Goal: Task Accomplishment & Management: Complete application form

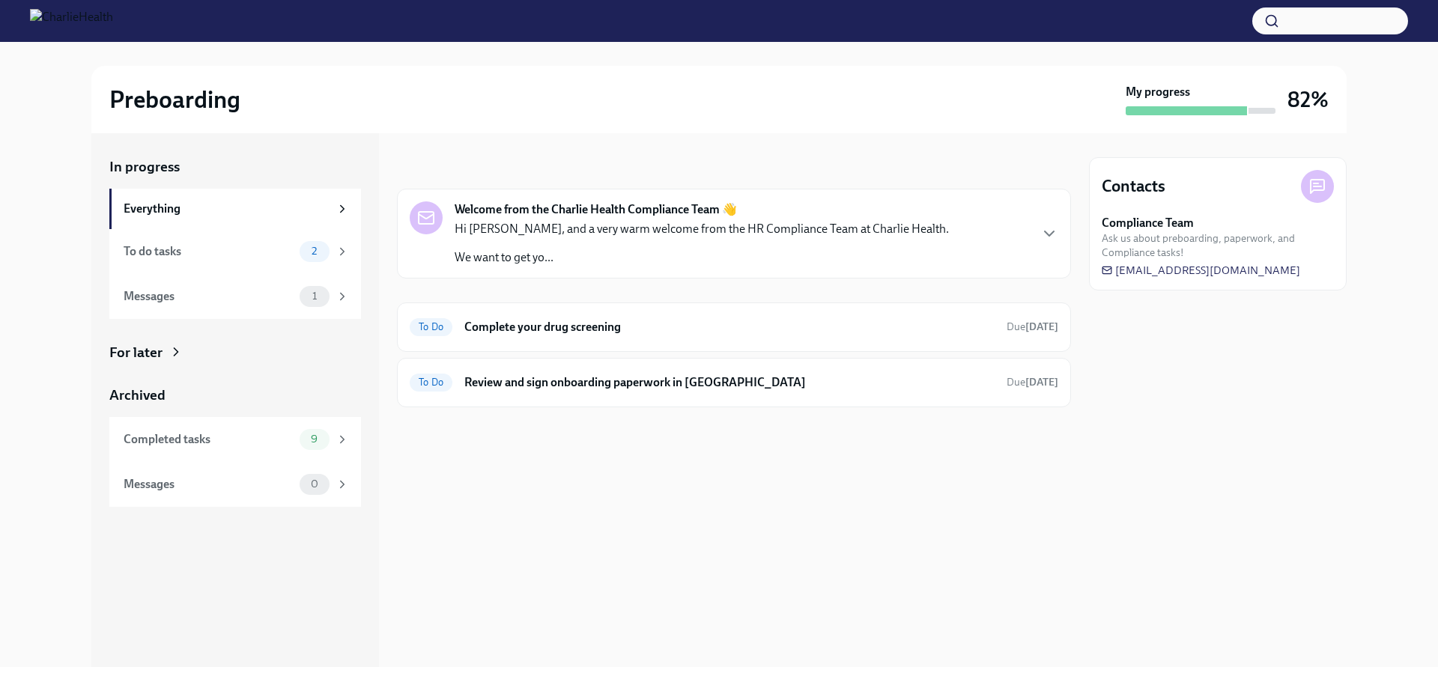
click at [171, 351] on icon at bounding box center [176, 351] width 15 height 15
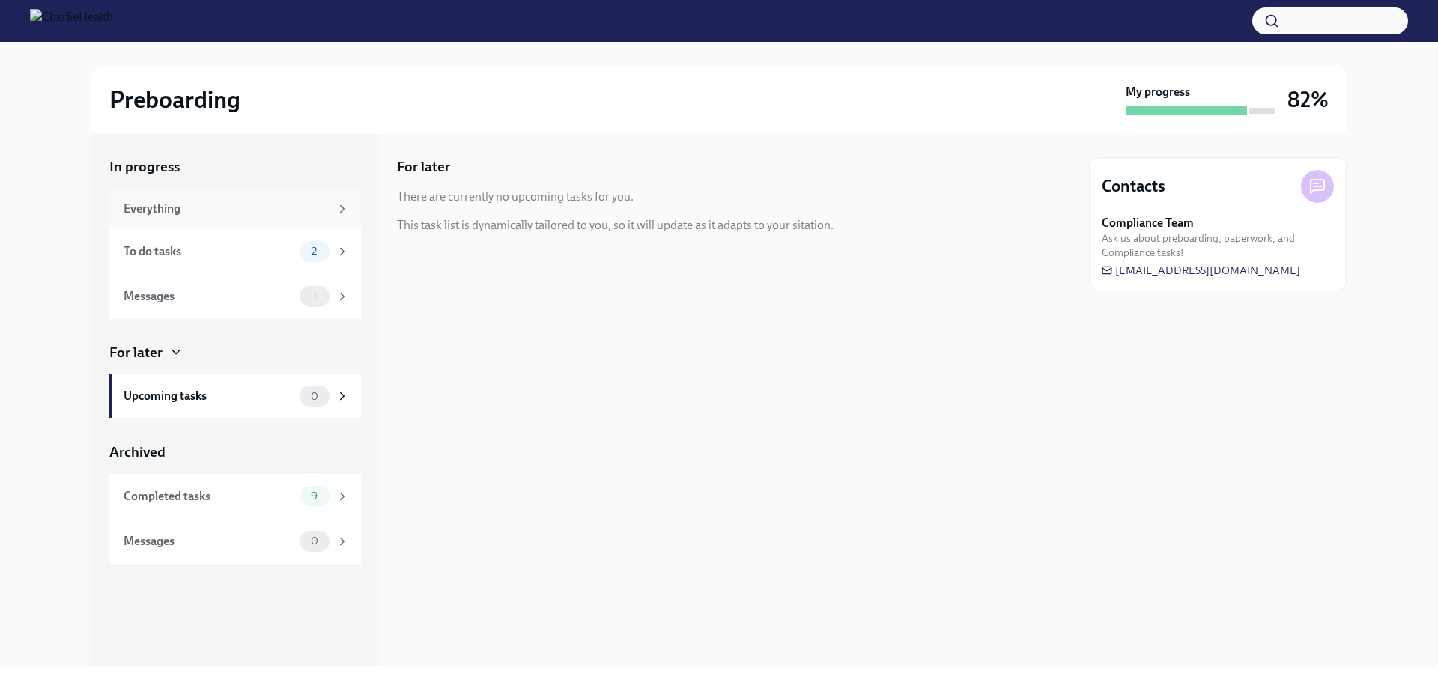
click at [302, 221] on div "Everything" at bounding box center [235, 209] width 252 height 40
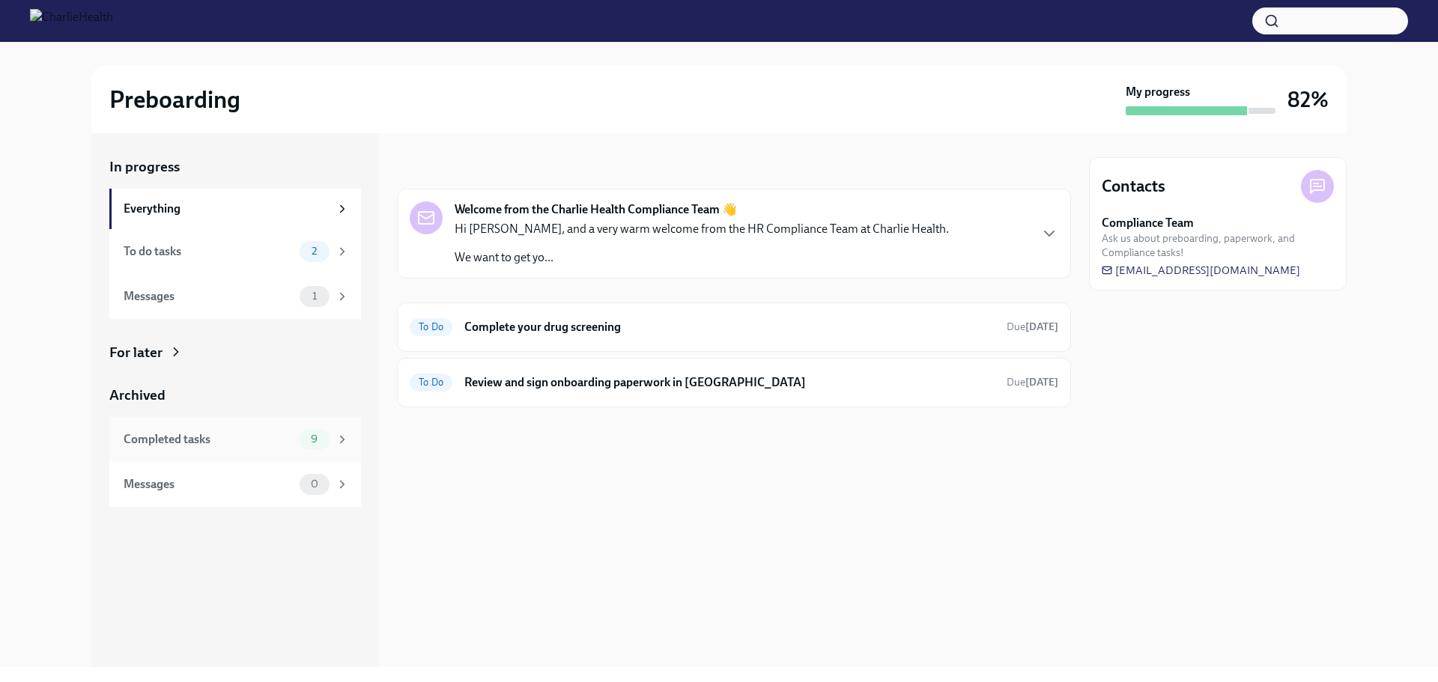
click at [273, 439] on div "Completed tasks" at bounding box center [209, 439] width 170 height 16
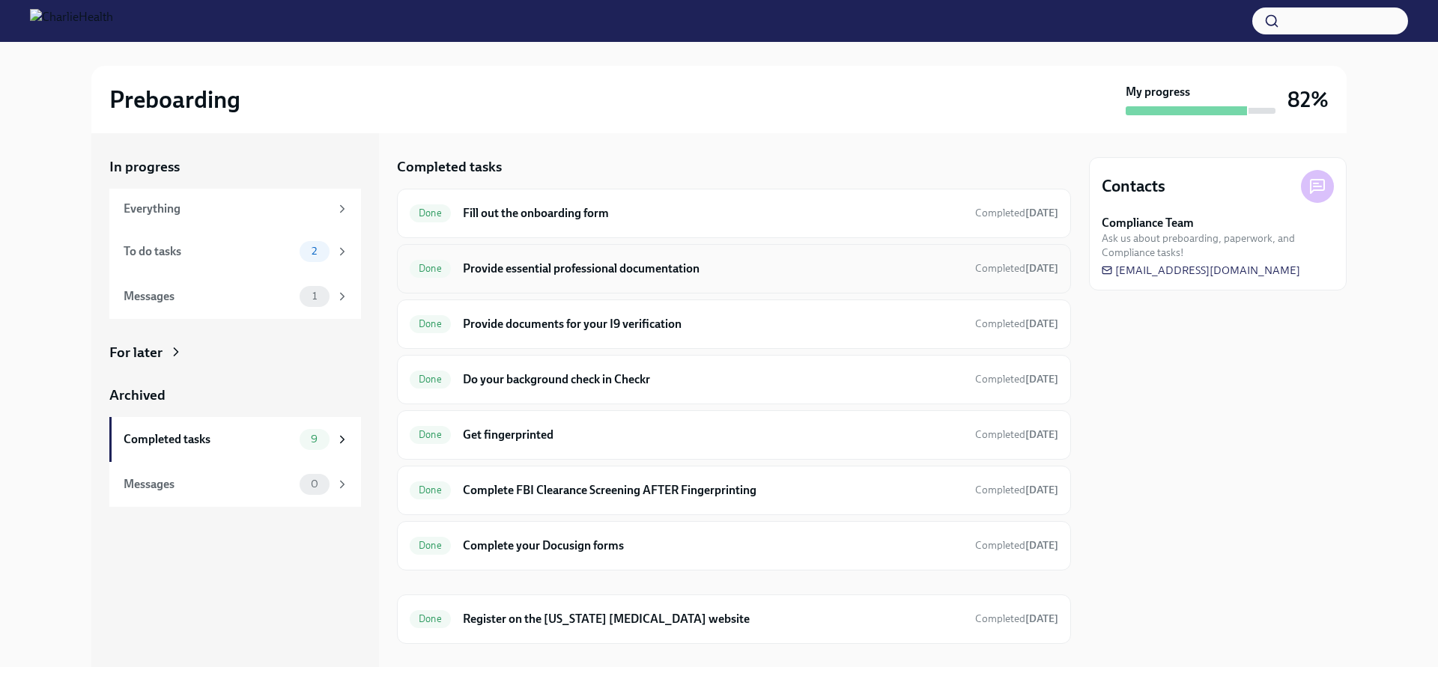
click at [520, 276] on h6 "Provide essential professional documentation" at bounding box center [713, 269] width 500 height 16
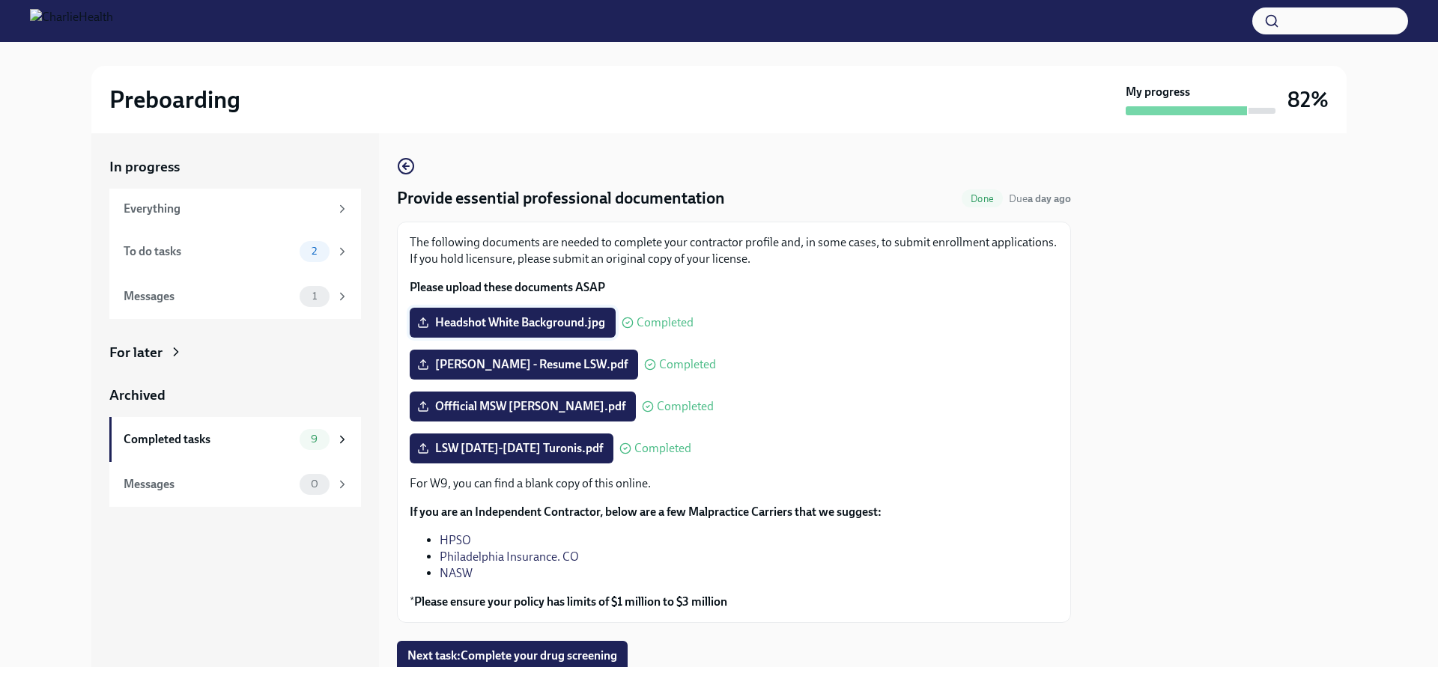
click at [484, 321] on span "Headshot White Background.jpg" at bounding box center [512, 322] width 185 height 15
click at [0, 0] on input "Headshot White Background.jpg" at bounding box center [0, 0] width 0 height 0
